Goal: Information Seeking & Learning: Learn about a topic

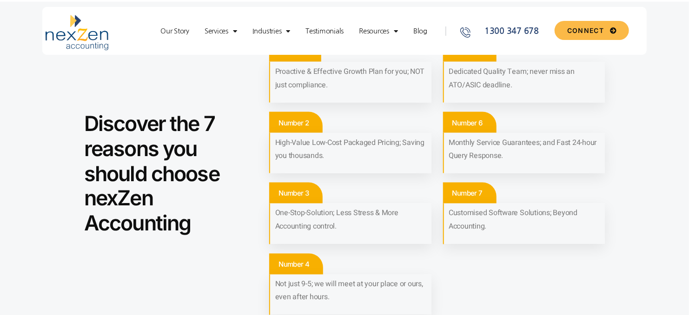
scroll to position [698, 0]
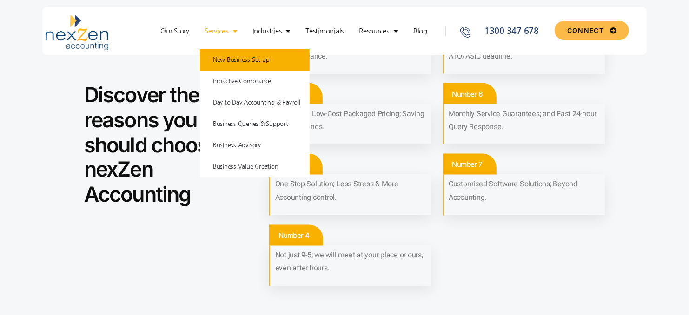
click at [244, 60] on link "New Business Set up" at bounding box center [255, 59] width 110 height 21
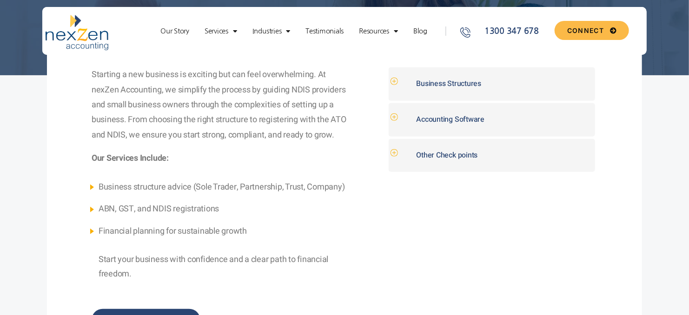
scroll to position [186, 0]
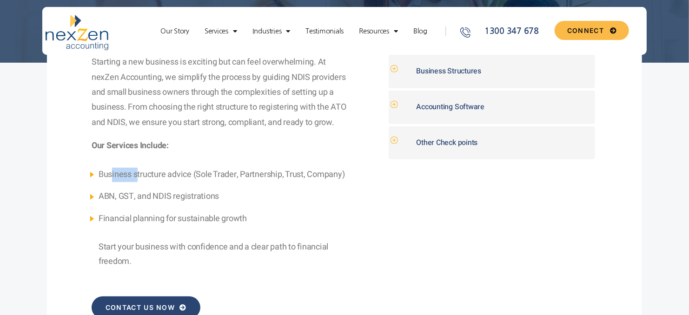
drag, startPoint x: 110, startPoint y: 178, endPoint x: 138, endPoint y: 175, distance: 27.6
click at [138, 175] on span "Business structure advice (Sole Trader, Partnership, Trust, Company)" at bounding box center [222, 174] width 247 height 13
drag, startPoint x: 138, startPoint y: 175, endPoint x: 171, endPoint y: 219, distance: 55.1
click at [171, 219] on span "Financial planning for sustainable growth" at bounding box center [173, 219] width 148 height 13
drag, startPoint x: 171, startPoint y: 219, endPoint x: 354, endPoint y: 188, distance: 185.4
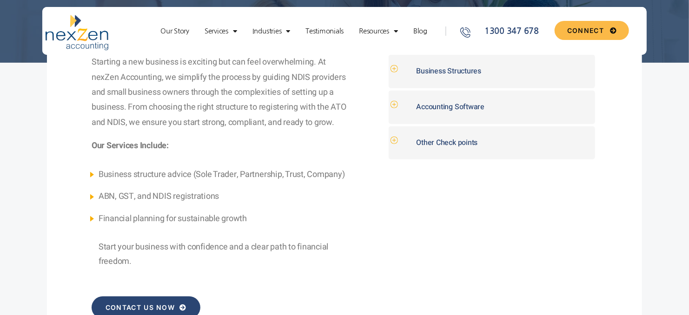
click at [354, 188] on div "Starting a new business is exciting but can feel overwhelming. At nexZen Accoun…" at bounding box center [231, 187] width 302 height 264
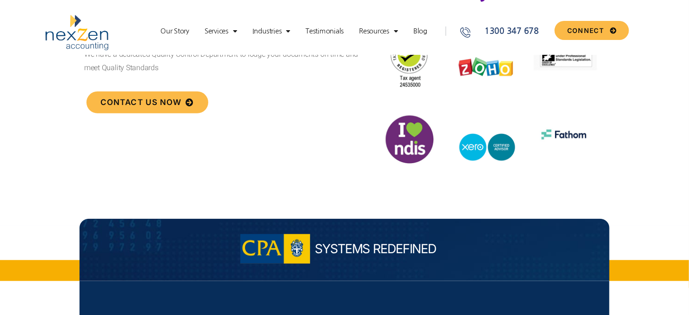
scroll to position [2586, 0]
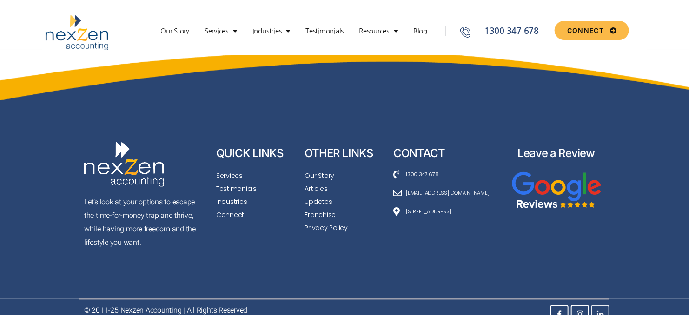
click at [594, 305] on link at bounding box center [601, 314] width 18 height 18
